Goal: Information Seeking & Learning: Learn about a topic

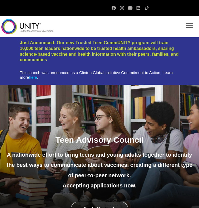
click at [33, 77] on link "here" at bounding box center [33, 77] width 8 height 4
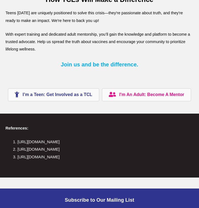
scroll to position [1277, 0]
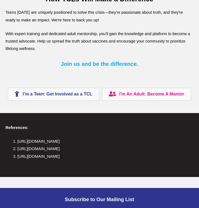
click at [53, 92] on span "I’m a Teen: Get Involved as a TCL" at bounding box center [58, 94] width 70 height 5
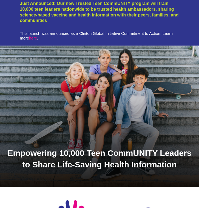
scroll to position [0, 0]
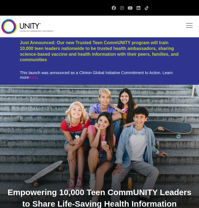
click at [32, 29] on img at bounding box center [27, 26] width 52 height 15
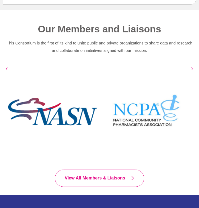
scroll to position [613, 0]
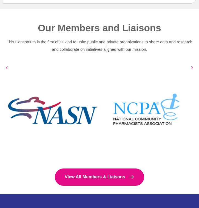
click at [78, 174] on span "View All Members & Liaisons" at bounding box center [95, 176] width 61 height 5
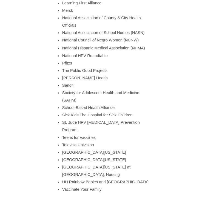
scroll to position [1325, 0]
